Goal: Task Accomplishment & Management: Manage account settings

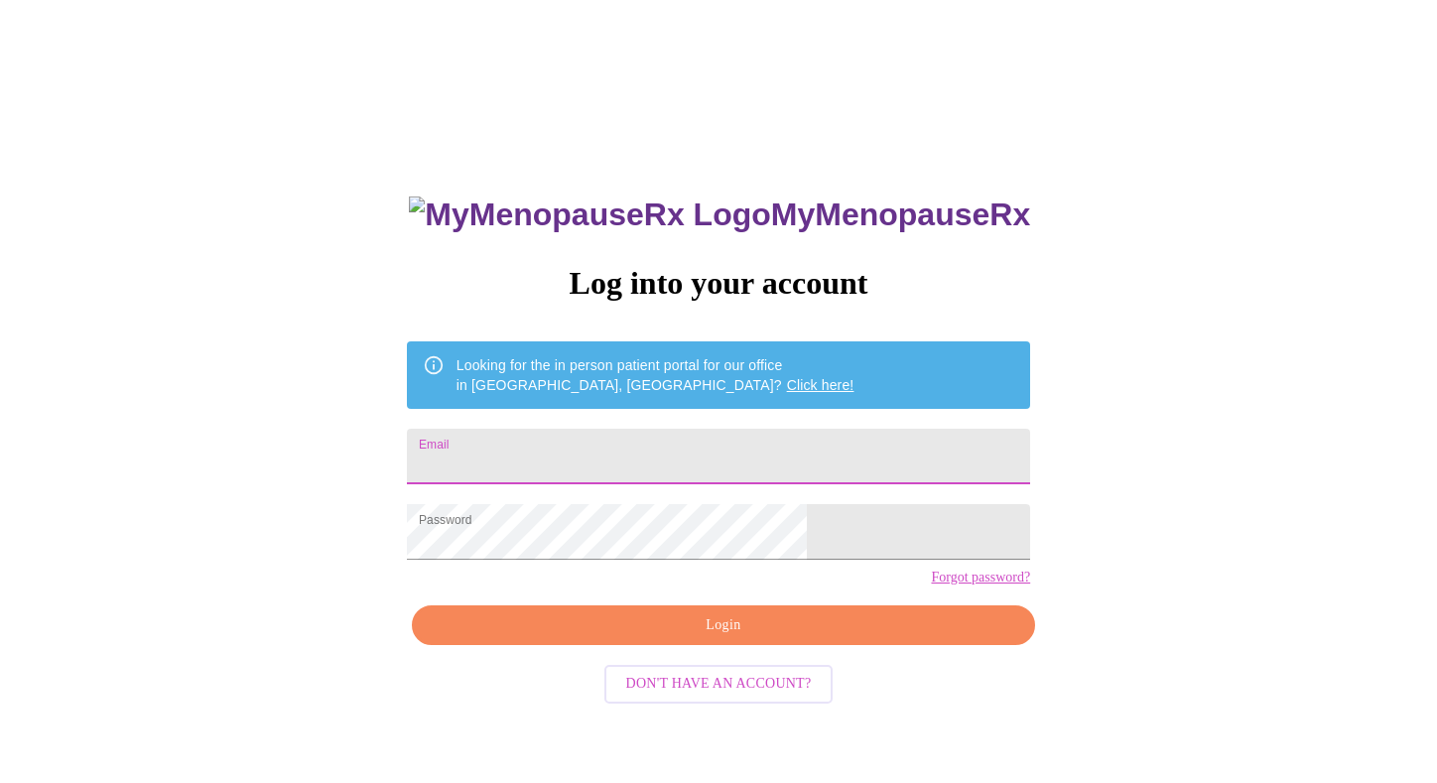
click at [539, 437] on input "Email" at bounding box center [718, 457] width 623 height 56
type input "wahine1968@gmail.com"
click at [702, 638] on span "Login" at bounding box center [724, 625] width 578 height 25
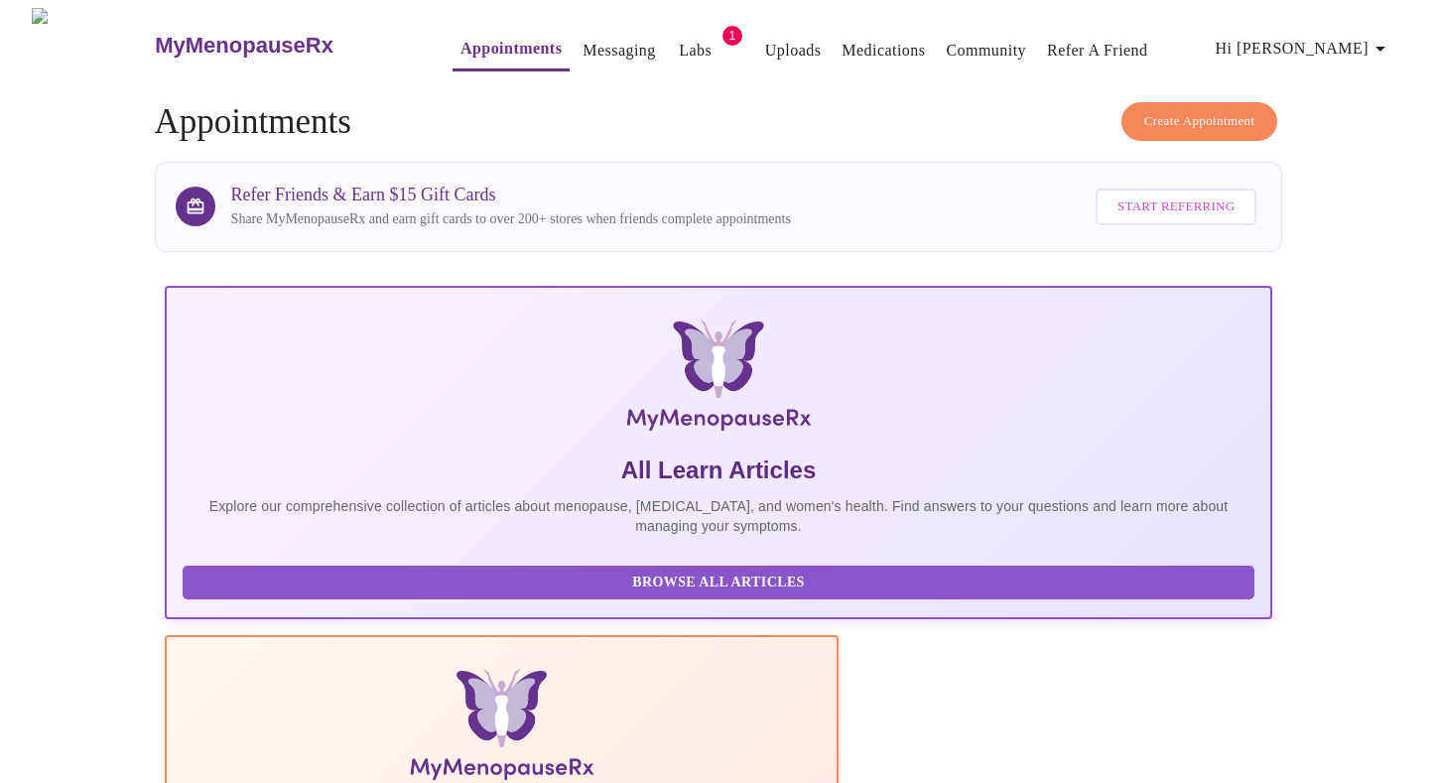
click at [679, 40] on link "Labs" at bounding box center [695, 51] width 33 height 28
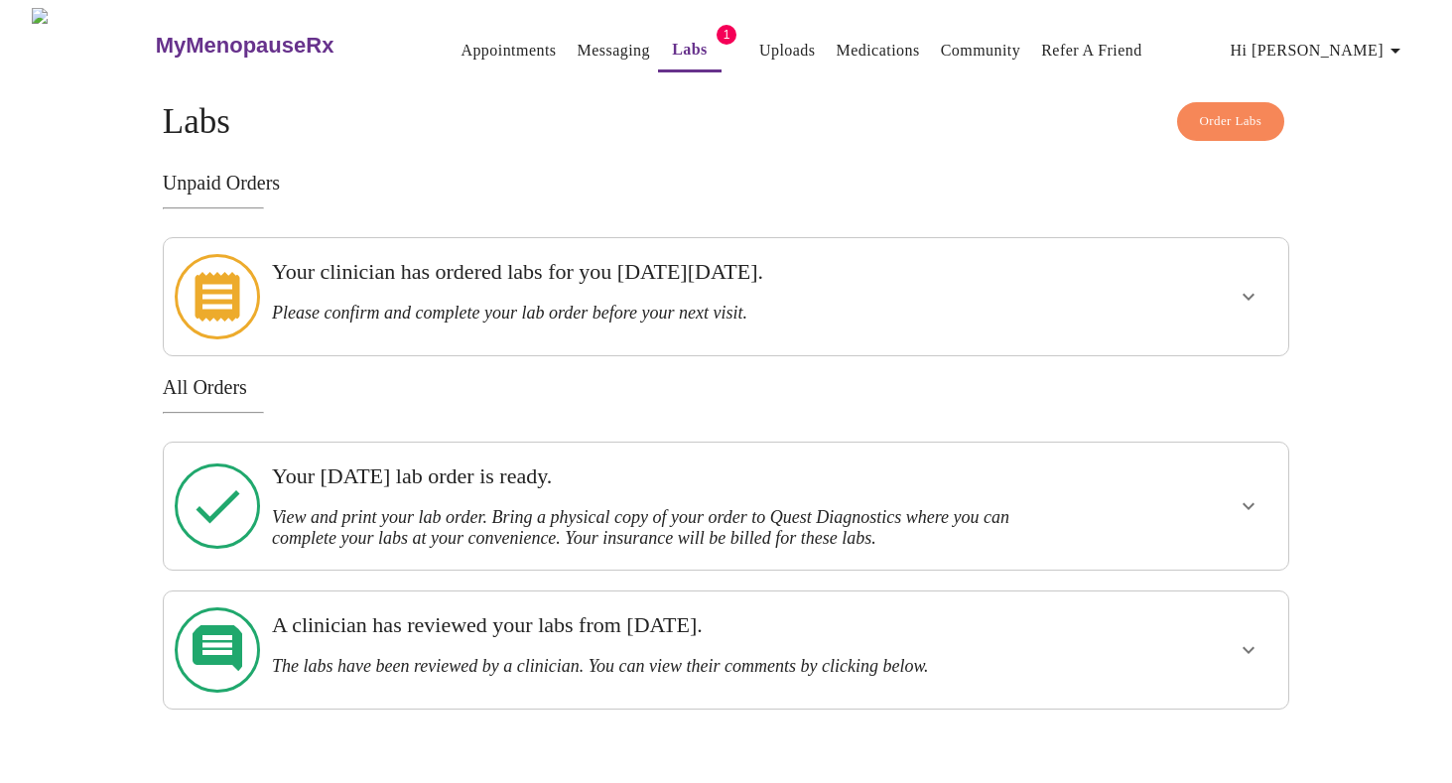
click at [717, 32] on span "1" at bounding box center [727, 35] width 20 height 20
click at [578, 48] on link "Messaging" at bounding box center [614, 51] width 72 height 28
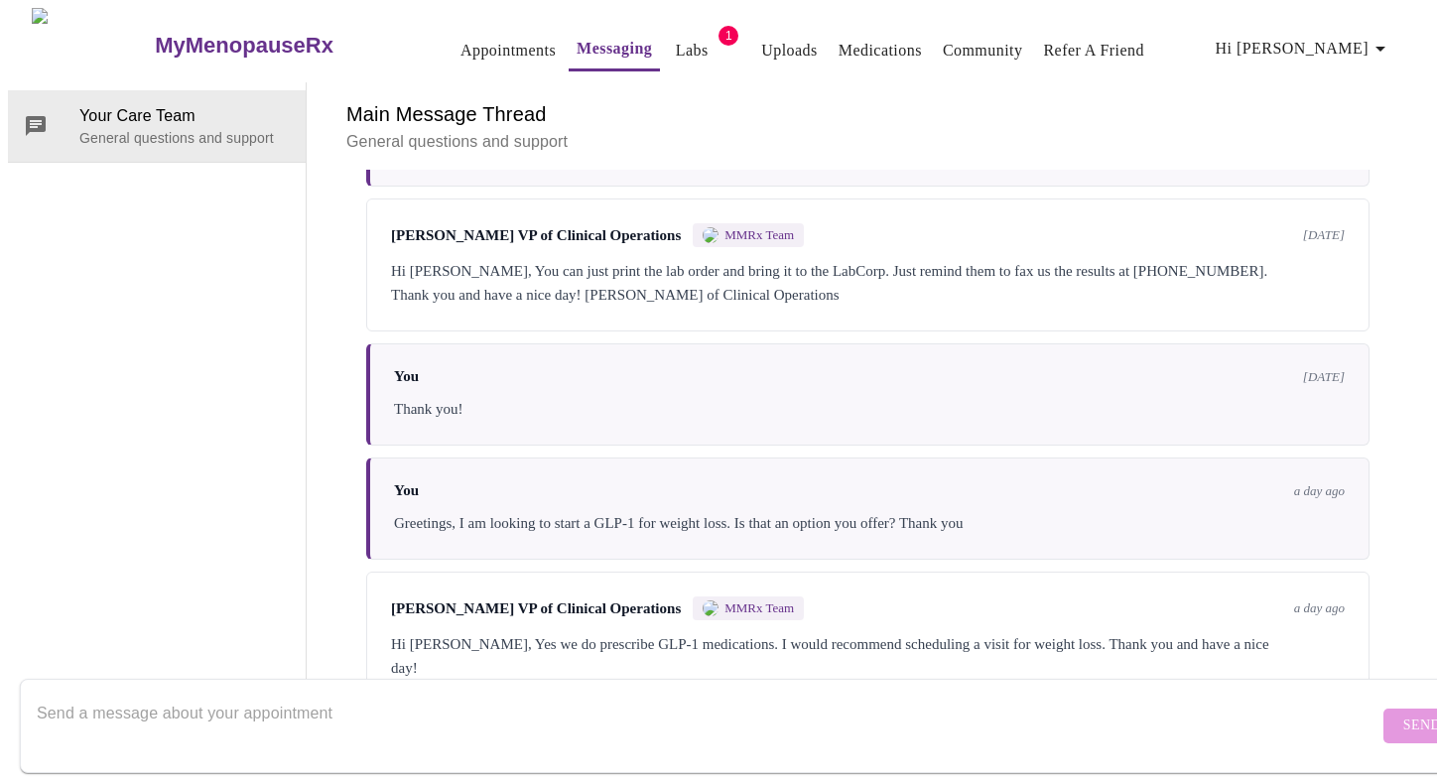
scroll to position [3442, 0]
